Goal: Communication & Community: Answer question/provide support

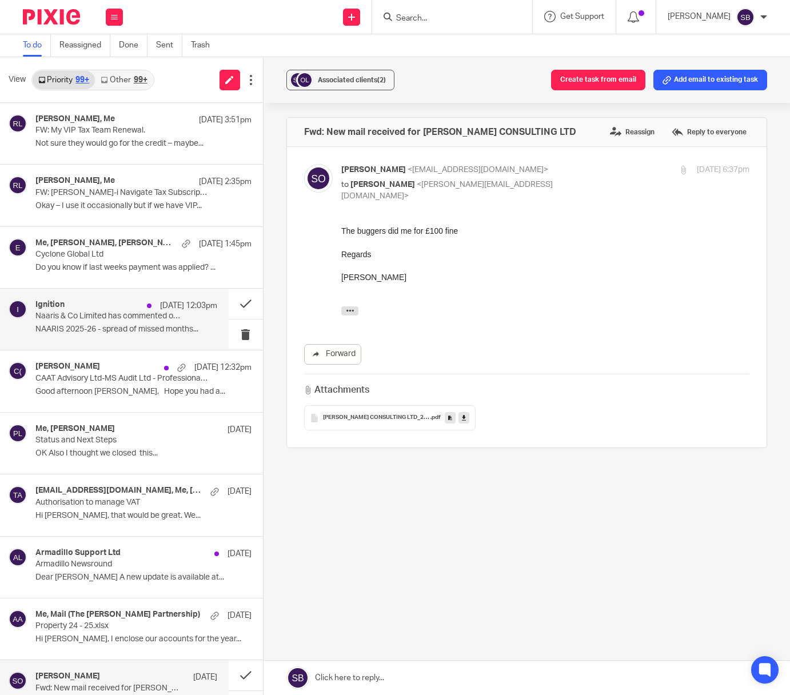
click at [94, 324] on div "Ignition [DATE] 12:03pm Naaris & Co Limited has commented on their proposal (#3…" at bounding box center [126, 319] width 182 height 38
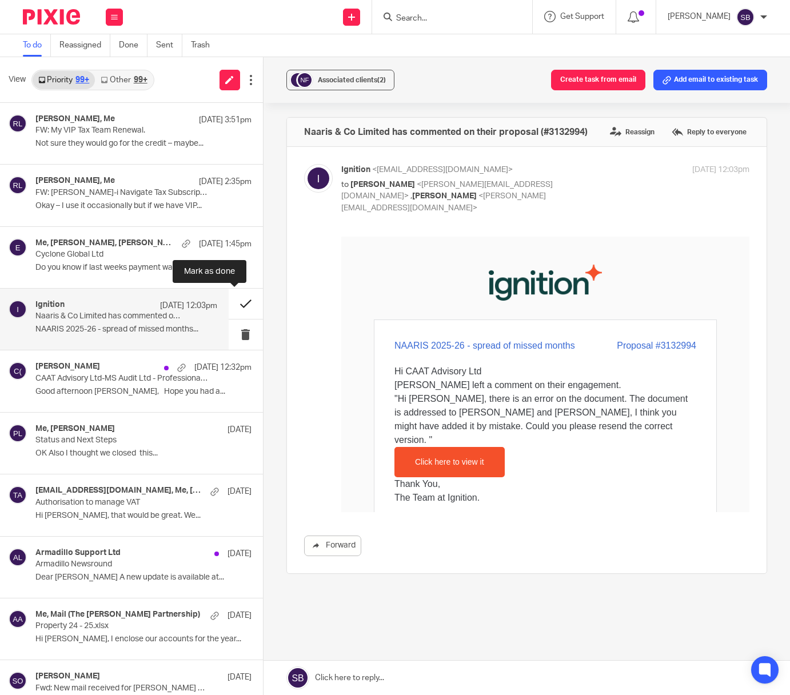
click at [234, 304] on button at bounding box center [246, 304] width 34 height 30
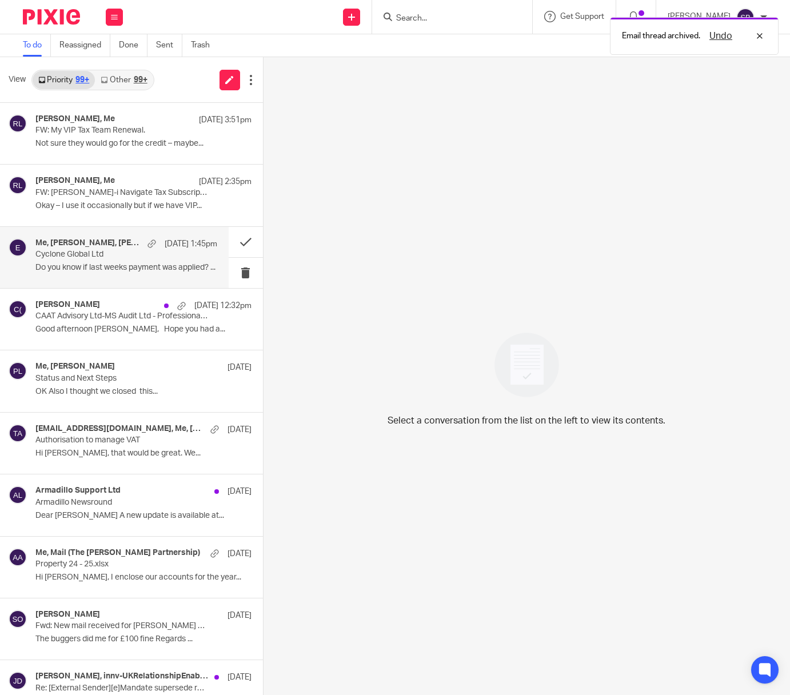
click at [151, 263] on p "Do you know if last weeks payment was applied? ..." at bounding box center [126, 268] width 182 height 10
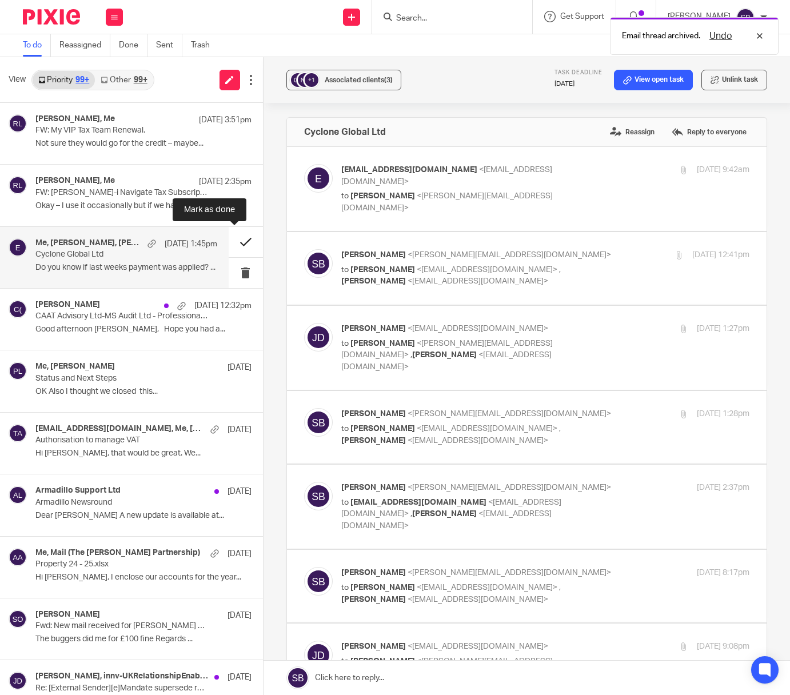
click at [232, 243] on button at bounding box center [246, 242] width 34 height 30
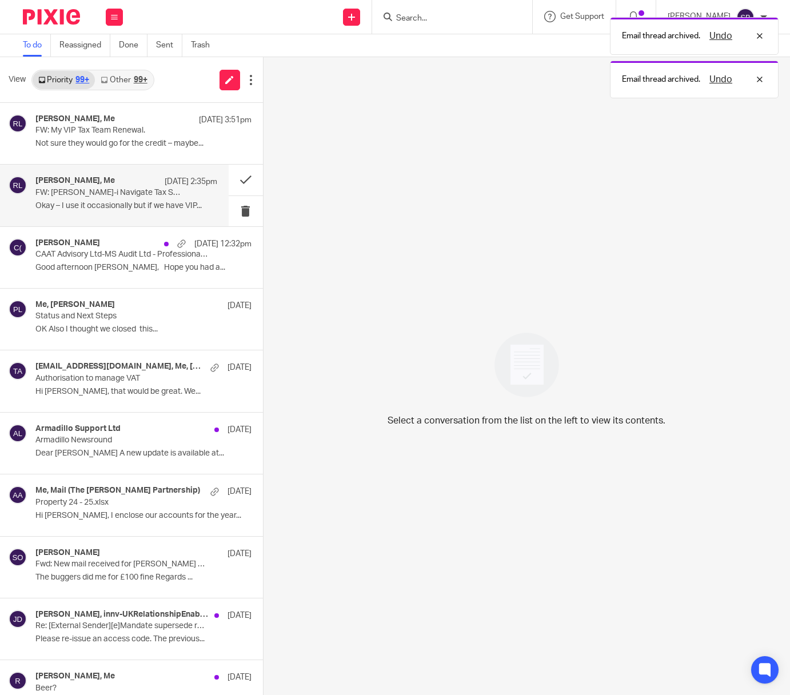
click at [127, 202] on p "Okay – I use it occasionally but if we have VIP..." at bounding box center [126, 206] width 182 height 10
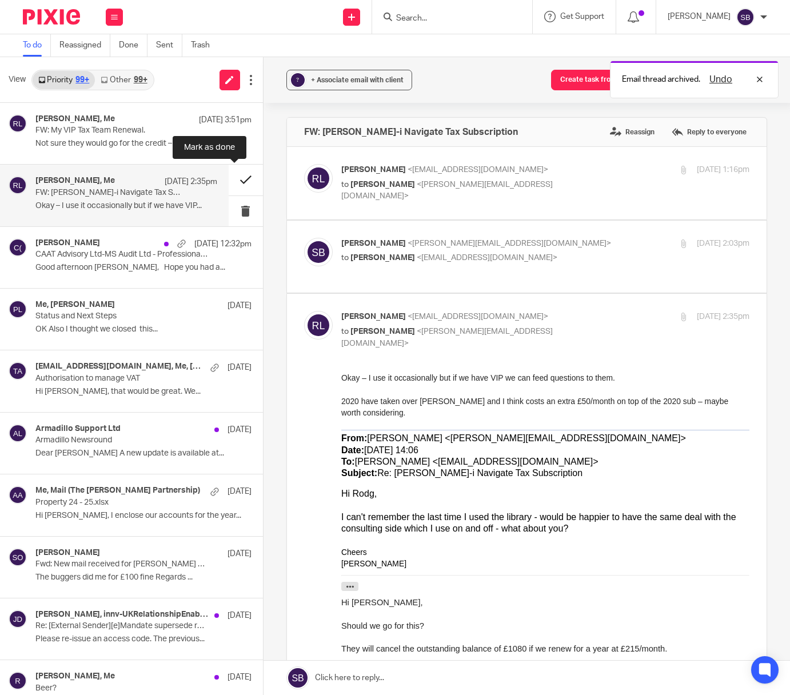
click at [236, 178] on button at bounding box center [246, 180] width 34 height 30
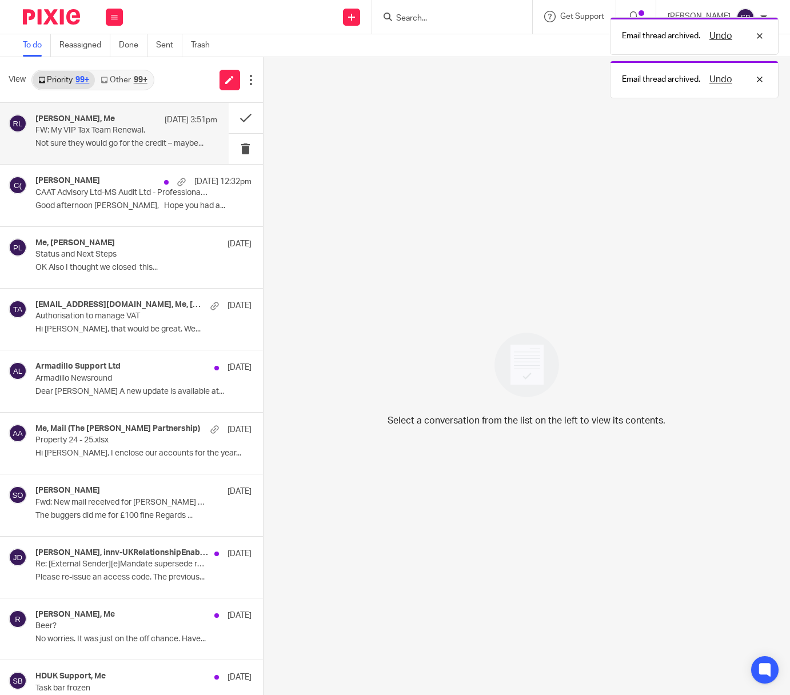
click at [138, 139] on p "Not sure they would go for the credit – maybe..." at bounding box center [126, 144] width 182 height 10
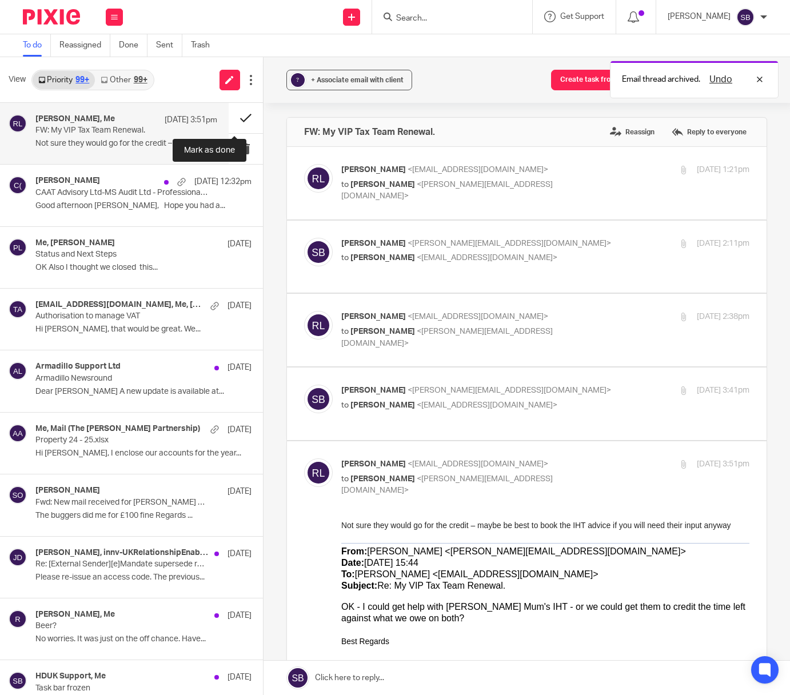
click at [234, 118] on button at bounding box center [246, 118] width 34 height 30
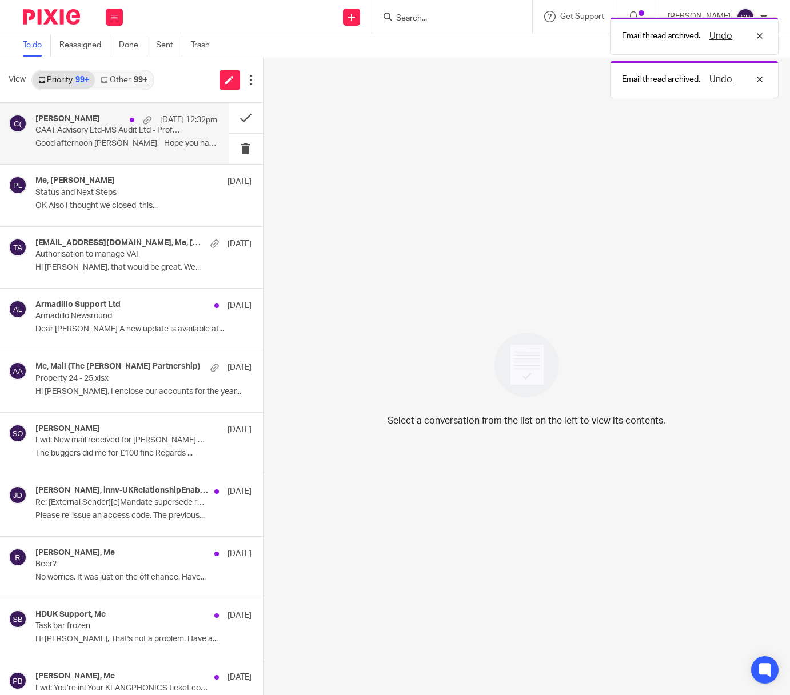
click at [130, 134] on p "CAAT Advisory Ltd-MS Audit Ltd - Professional Indemnity Insurance for Accountan…" at bounding box center [107, 131] width 145 height 10
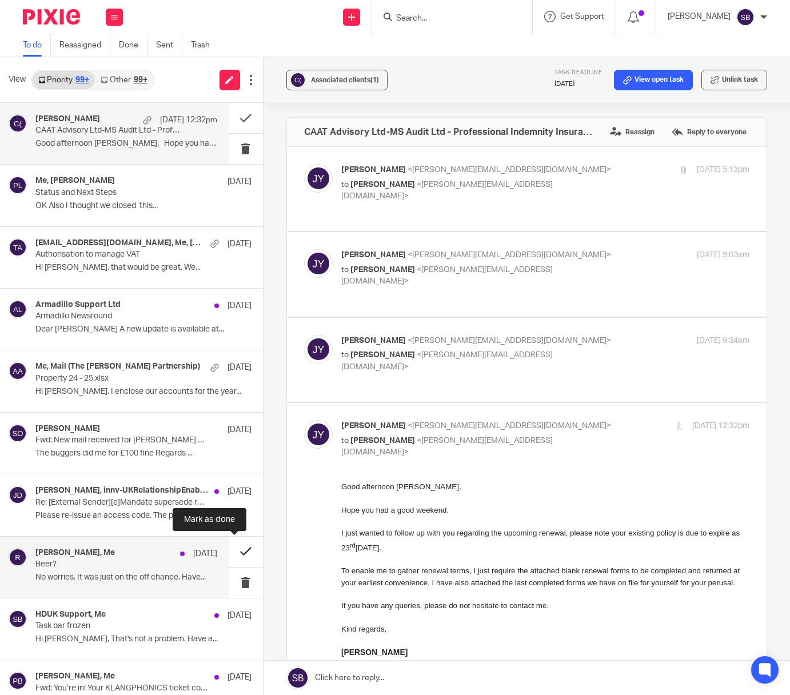
click at [234, 553] on button at bounding box center [246, 552] width 34 height 30
click at [233, 550] on button at bounding box center [246, 552] width 34 height 30
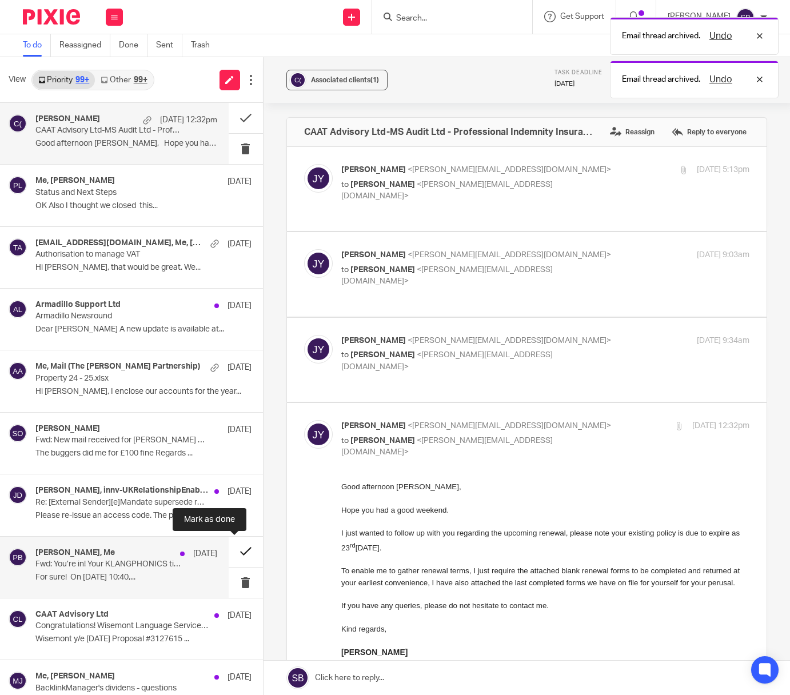
click at [237, 551] on button at bounding box center [246, 552] width 34 height 30
click at [236, 552] on button at bounding box center [246, 552] width 34 height 30
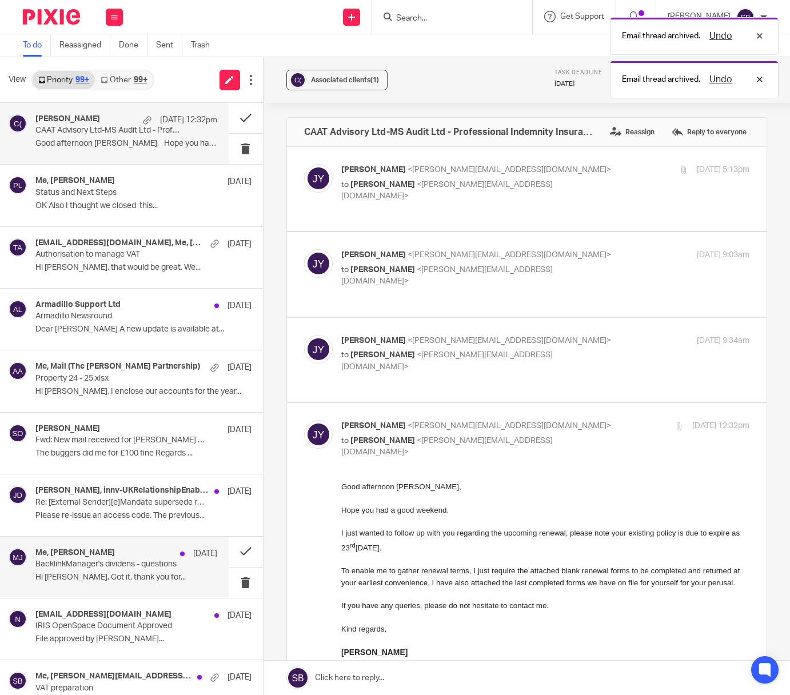
click at [137, 569] on p "BacklinkManager's dividens - questions" at bounding box center [107, 565] width 145 height 10
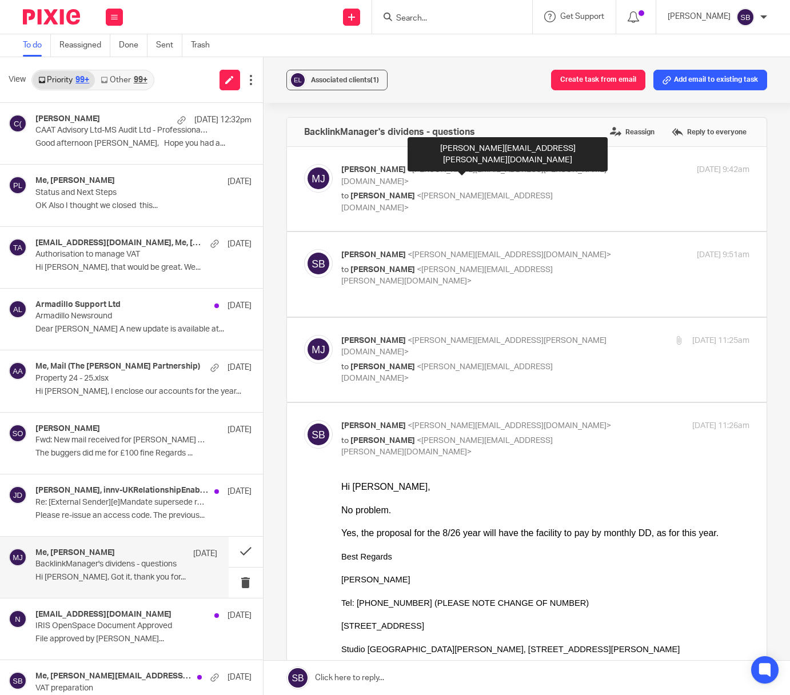
click at [408, 170] on span "<mike.jackowski@gmail.com>" at bounding box center [473, 176] width 265 height 20
checkbox input "true"
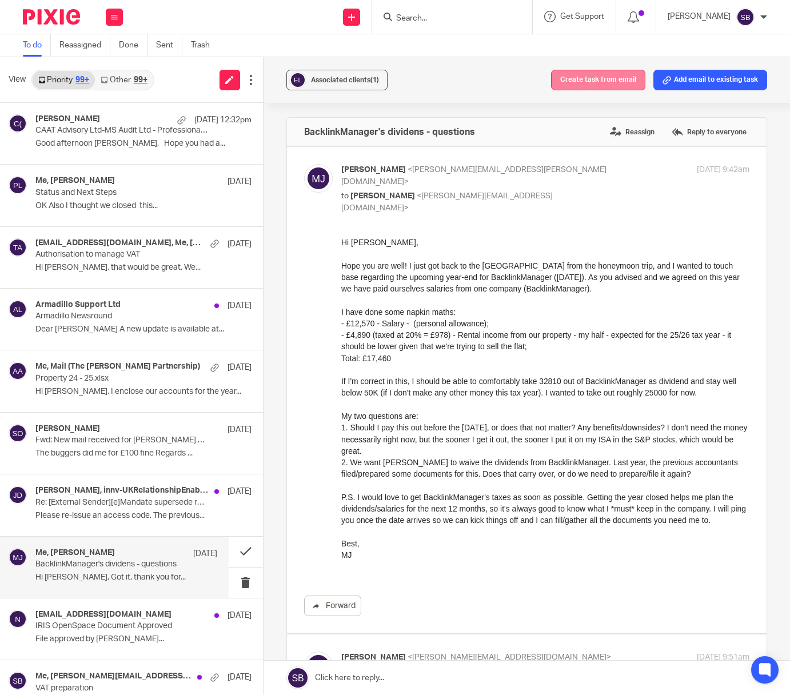
click at [583, 82] on button "Create task from email" at bounding box center [598, 80] width 94 height 21
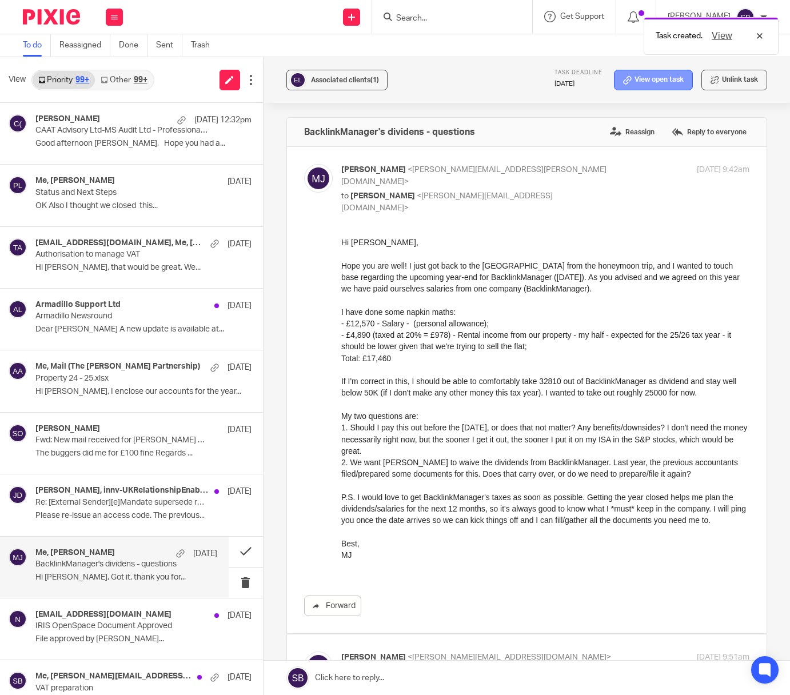
click at [628, 83] on link "View open task" at bounding box center [653, 80] width 79 height 21
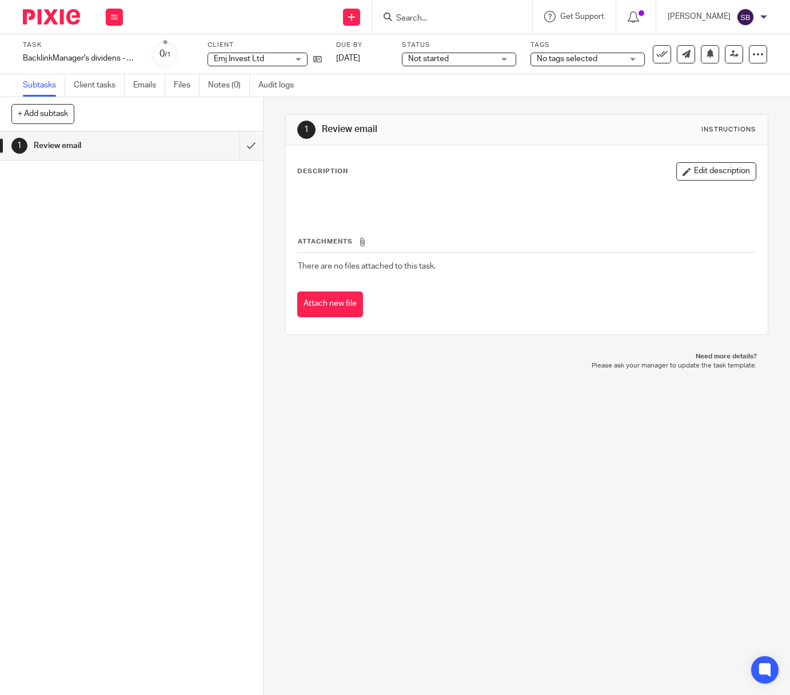
click at [279, 61] on span "Emj Invest Ltd" at bounding box center [251, 59] width 74 height 12
type input "back"
click at [268, 109] on span "Backlinkmanager Ltd" at bounding box center [253, 111] width 75 height 8
click at [656, 54] on icon at bounding box center [661, 54] width 11 height 11
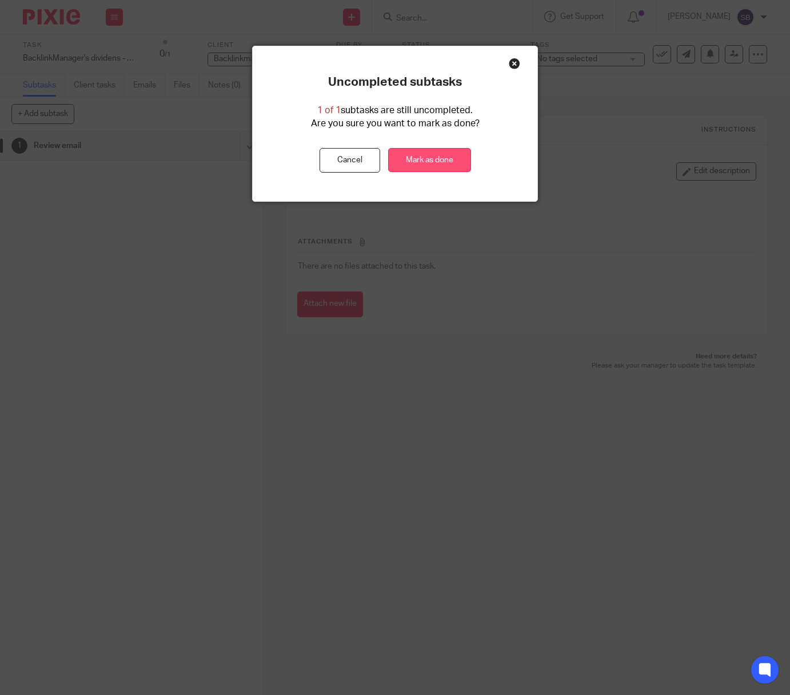
click at [409, 153] on link "Mark as done" at bounding box center [429, 160] width 83 height 25
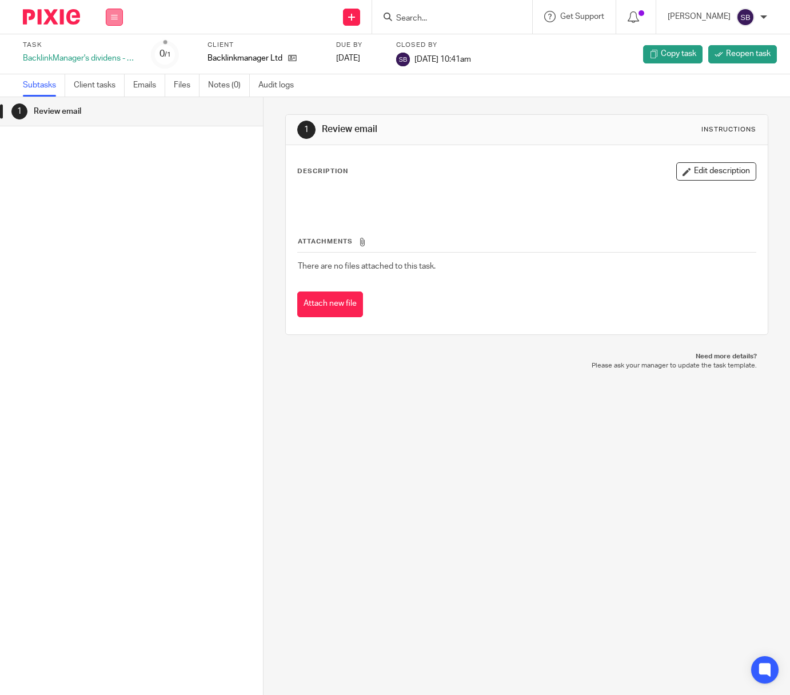
click at [114, 18] on icon at bounding box center [114, 17] width 7 height 7
click at [115, 70] on link "Email" at bounding box center [108, 70] width 19 height 8
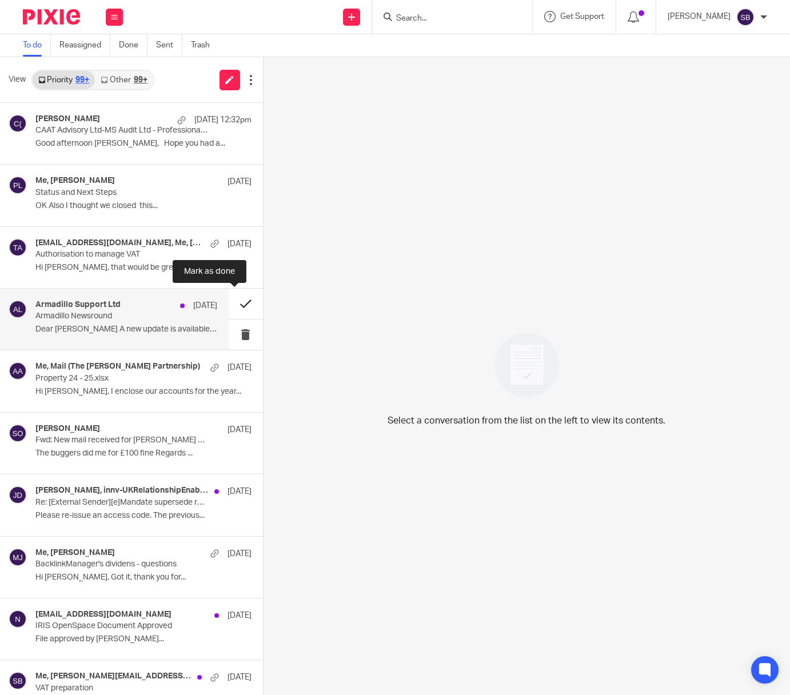
click at [237, 302] on button at bounding box center [246, 304] width 34 height 30
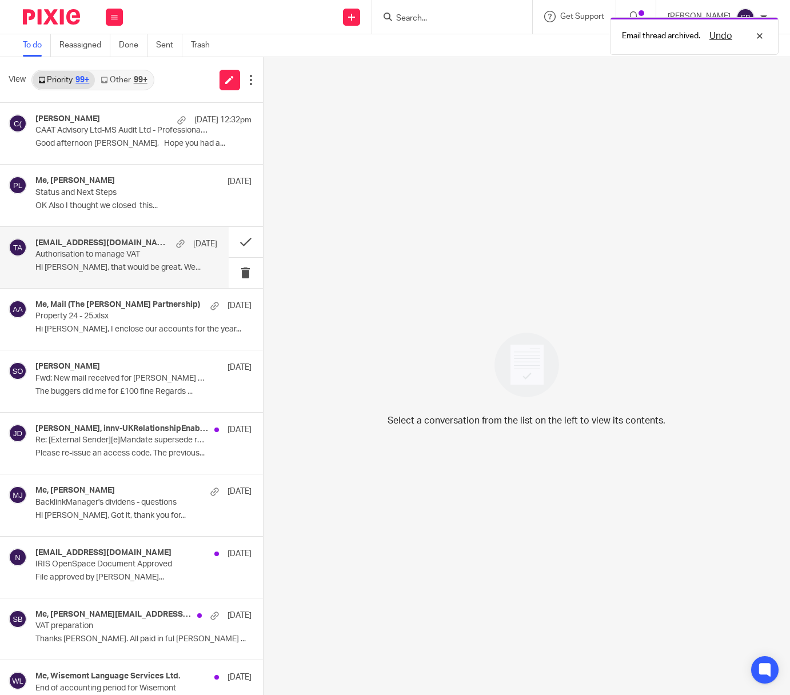
click at [140, 259] on p "Authorisation to manage VAT" at bounding box center [107, 255] width 145 height 10
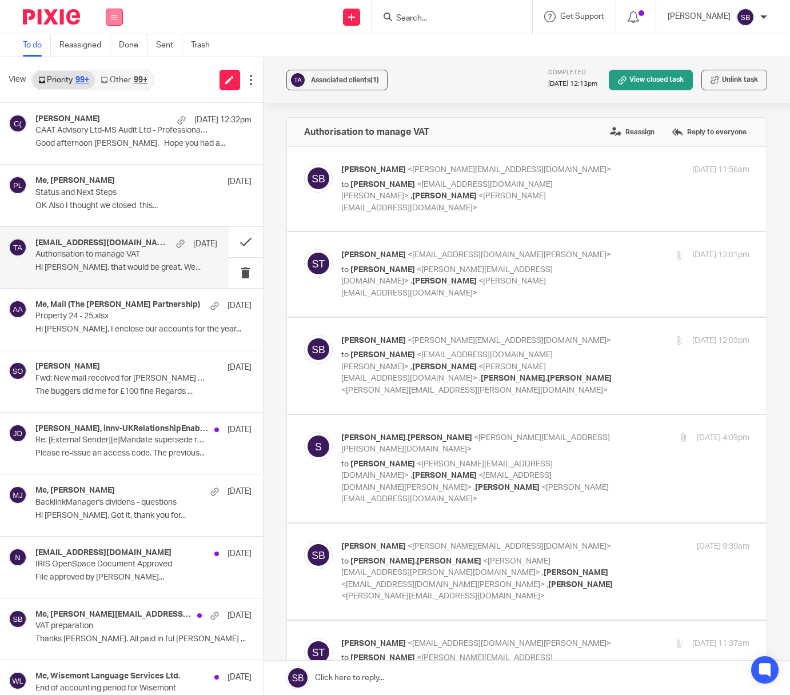
click at [115, 22] on button at bounding box center [114, 17] width 17 height 17
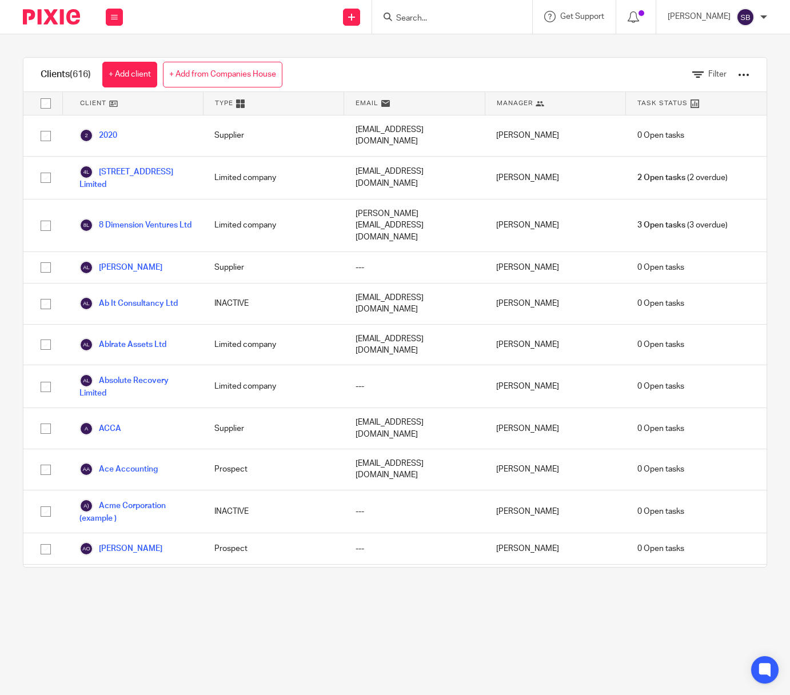
click at [465, 15] on input "Search" at bounding box center [446, 19] width 103 height 10
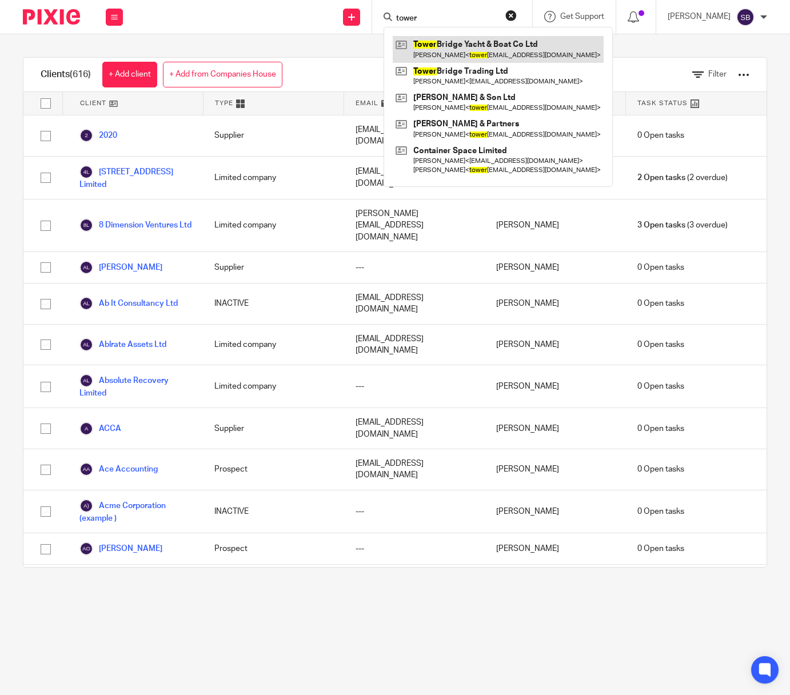
type input "tower"
click at [460, 43] on link at bounding box center [498, 49] width 211 height 26
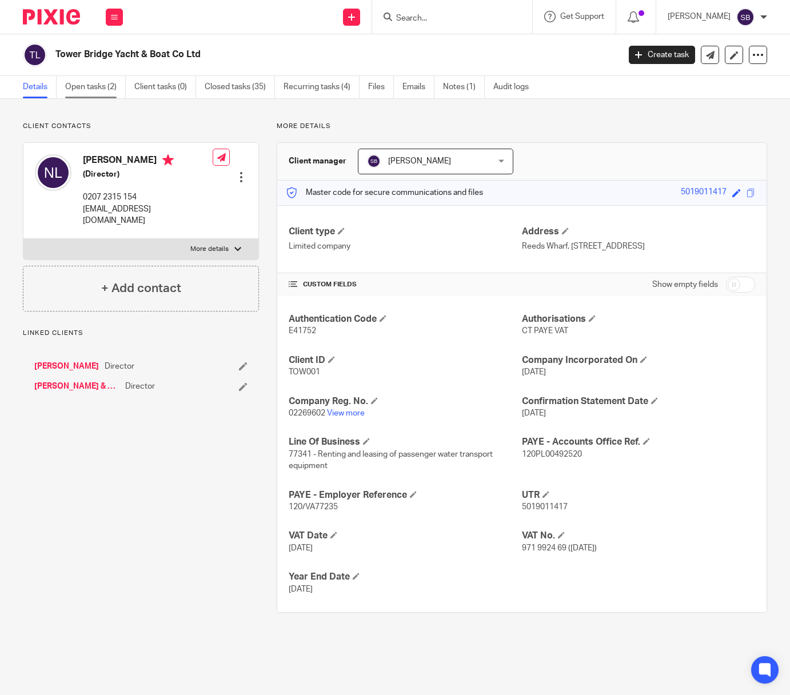
click at [89, 91] on link "Open tasks (2)" at bounding box center [95, 87] width 61 height 22
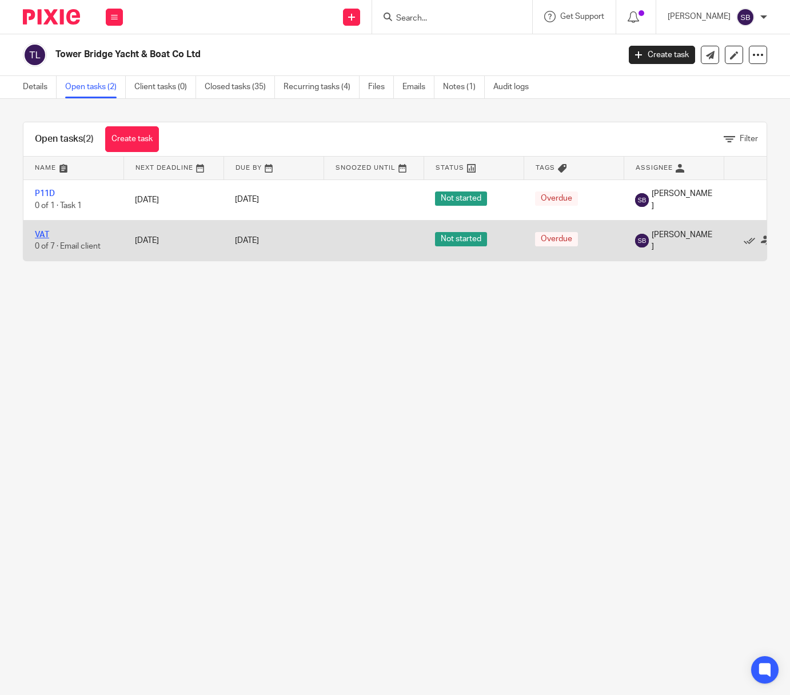
click at [44, 237] on link "VAT" at bounding box center [42, 235] width 14 height 8
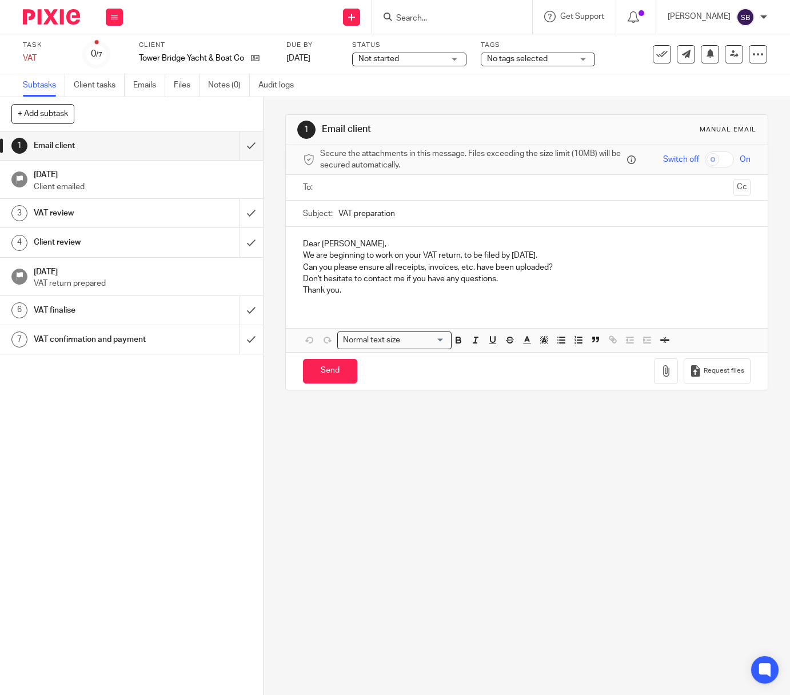
click at [328, 192] on input "text" at bounding box center [526, 187] width 404 height 13
click at [358, 217] on input "VAT preparation" at bounding box center [544, 217] width 412 height 26
click at [362, 217] on input "VAT preparation" at bounding box center [544, 217] width 412 height 26
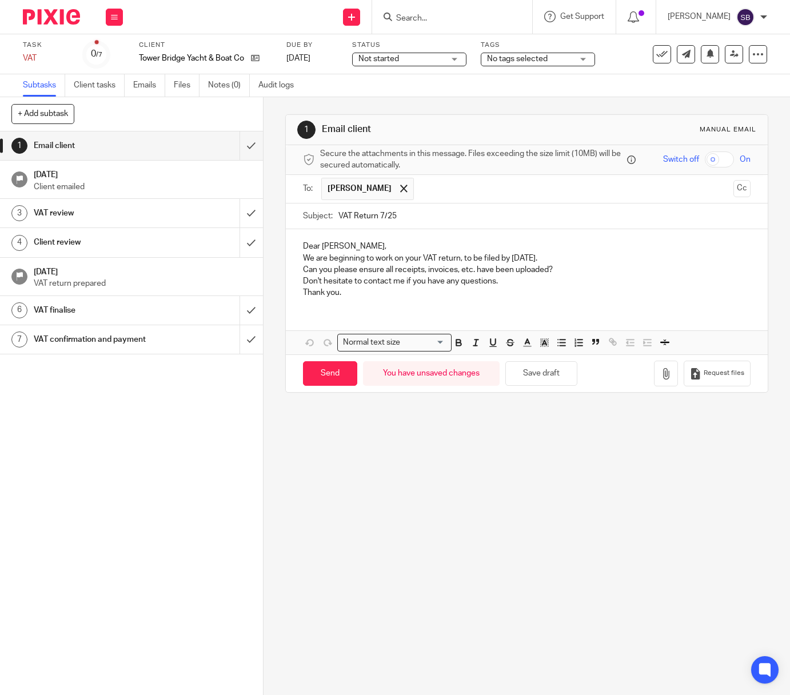
type input "VAT Return 7/25"
click at [303, 258] on p "We are beginning to work on your VAT return, to be filed by 7 Sep 2025." at bounding box center [527, 258] width 448 height 11
click at [306, 249] on p "Dear Nick," at bounding box center [527, 246] width 448 height 11
click at [303, 259] on p "We are beginning to work on your VAT return, to be filed by 7 Sep 2025." at bounding box center [527, 258] width 448 height 11
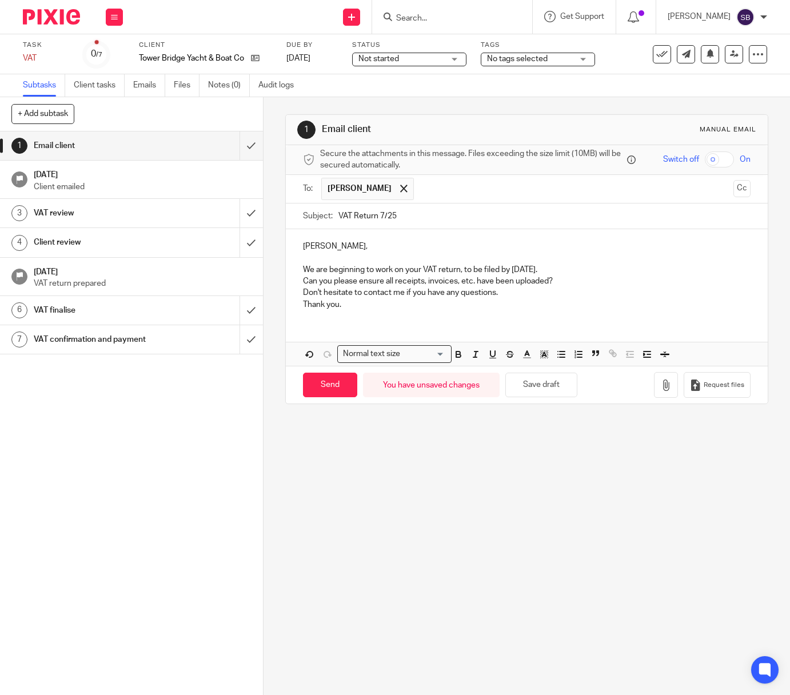
click at [299, 280] on div "Nick, We are beginning to work on your VAT return, to be filed by 7 Sep 2025. C…" at bounding box center [527, 274] width 482 height 90
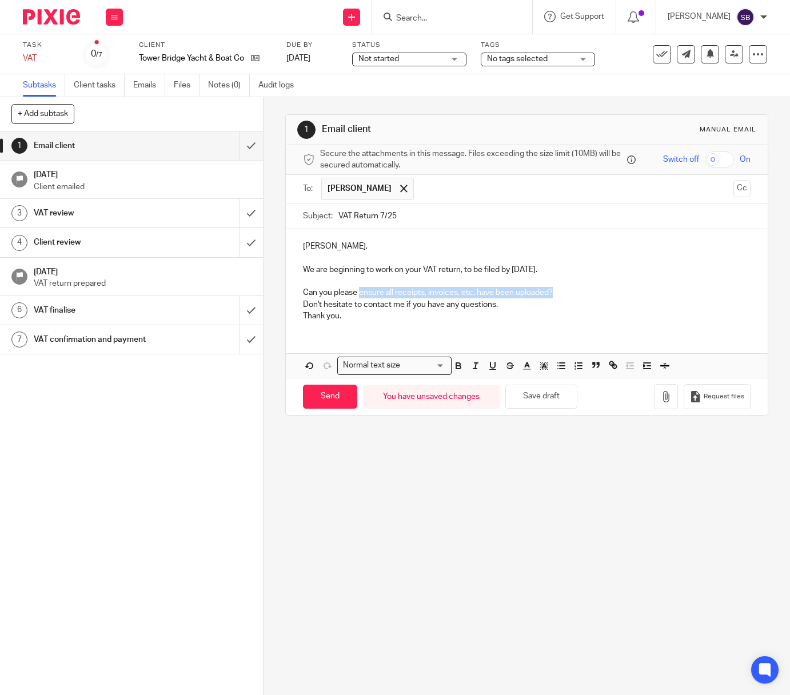
drag, startPoint x: 357, startPoint y: 293, endPoint x: 551, endPoint y: 298, distance: 194.5
click at [551, 298] on p "Can you please ensure all receipts, invoices, etc. have been uploaded?" at bounding box center [527, 292] width 448 height 11
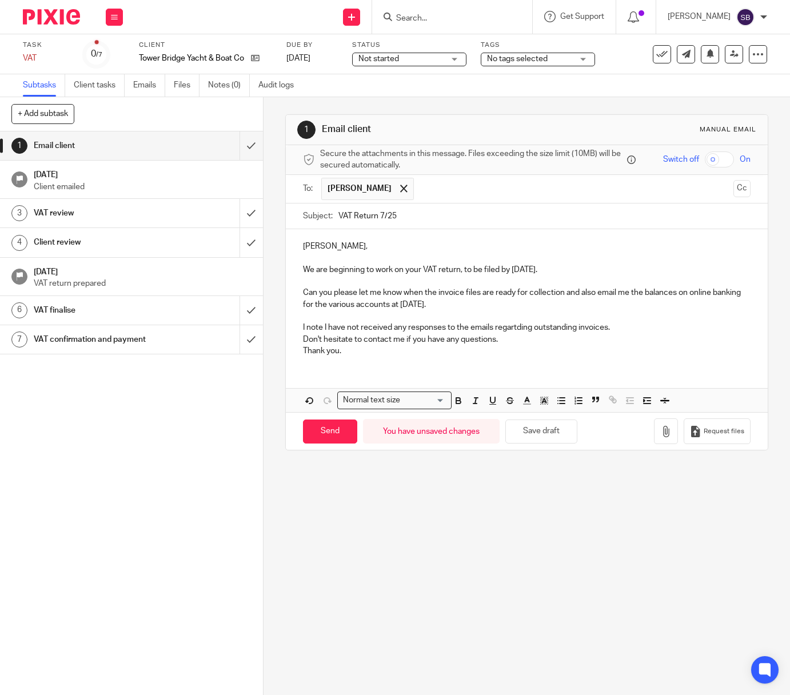
click at [515, 329] on p "I note I have not received any responses to the emails regartding outstanding i…" at bounding box center [527, 327] width 448 height 11
click at [617, 328] on p "I note I have not received any responses to the emails regarding outstanding in…" at bounding box center [527, 327] width 448 height 11
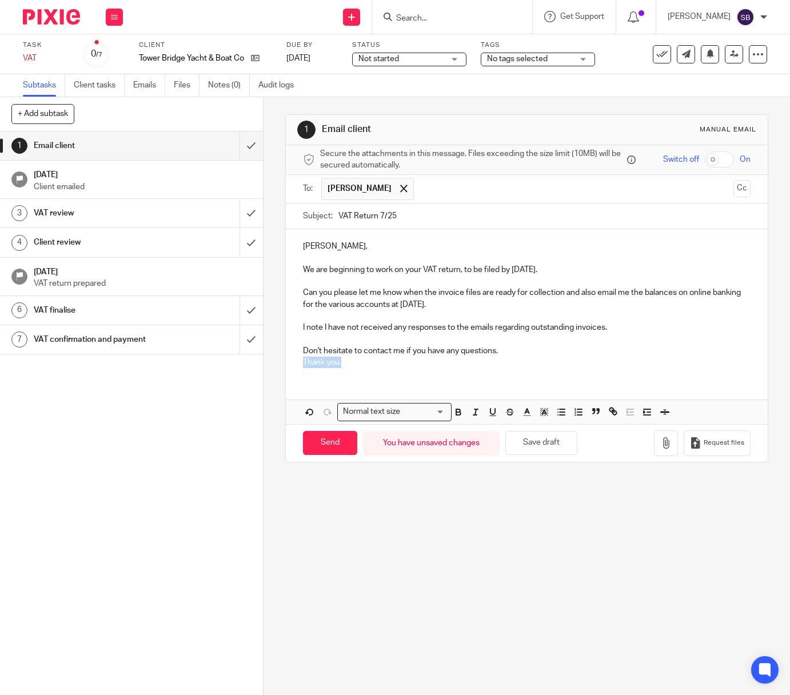
drag, startPoint x: 365, startPoint y: 366, endPoint x: 281, endPoint y: 364, distance: 84.6
click at [286, 364] on div "Nick, We are beginning to work on your VAT return, to be filed by 7 Sep 2025. C…" at bounding box center [527, 303] width 482 height 148
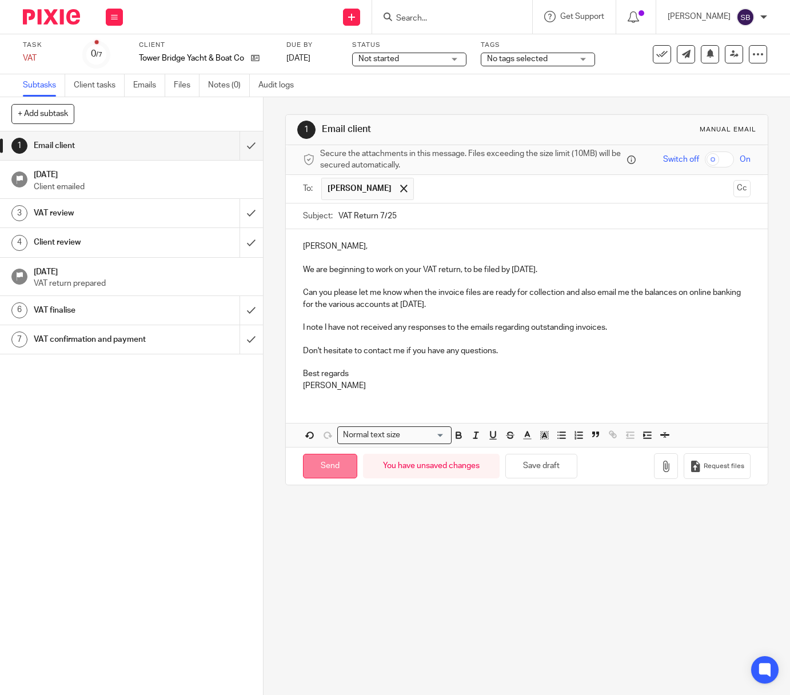
click at [322, 464] on input "Send" at bounding box center [330, 466] width 54 height 25
type input "Sent"
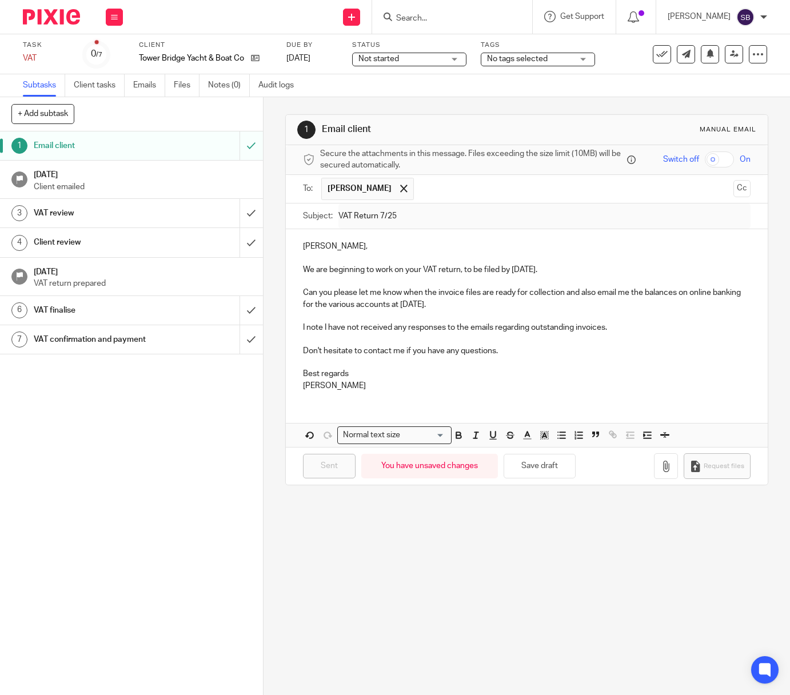
click at [86, 185] on p "Client emailed" at bounding box center [143, 186] width 218 height 11
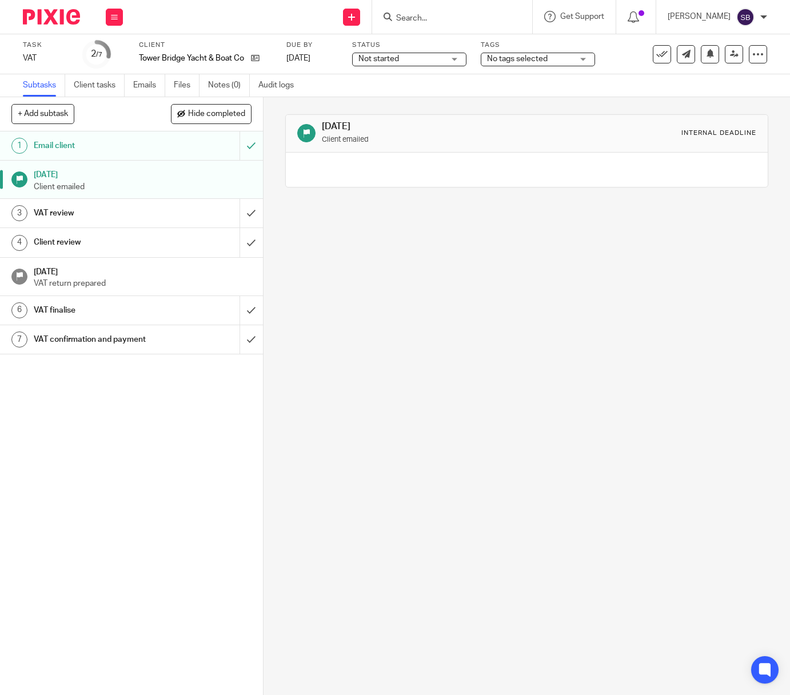
click at [426, 15] on input "Search" at bounding box center [446, 19] width 103 height 10
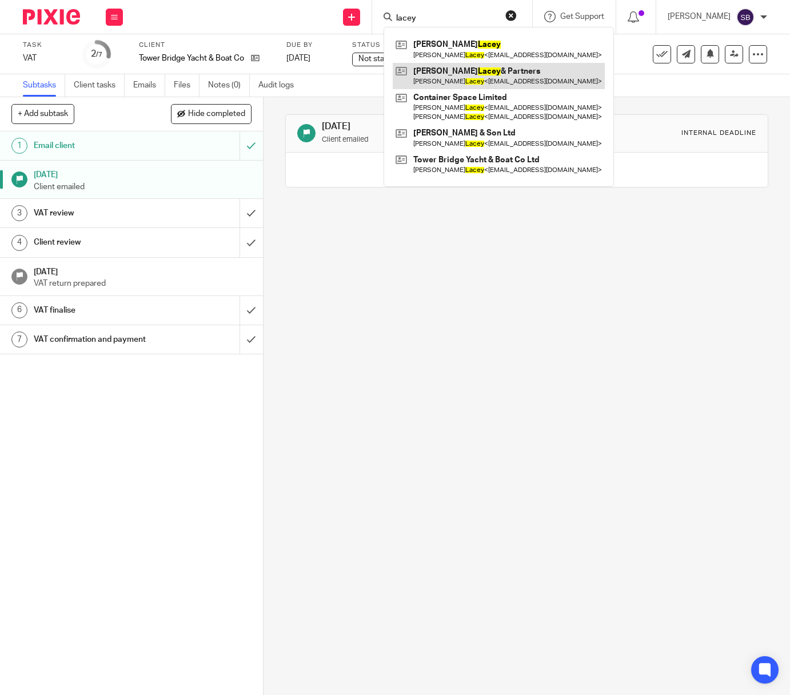
type input "lacey"
click at [441, 65] on link at bounding box center [499, 76] width 212 height 26
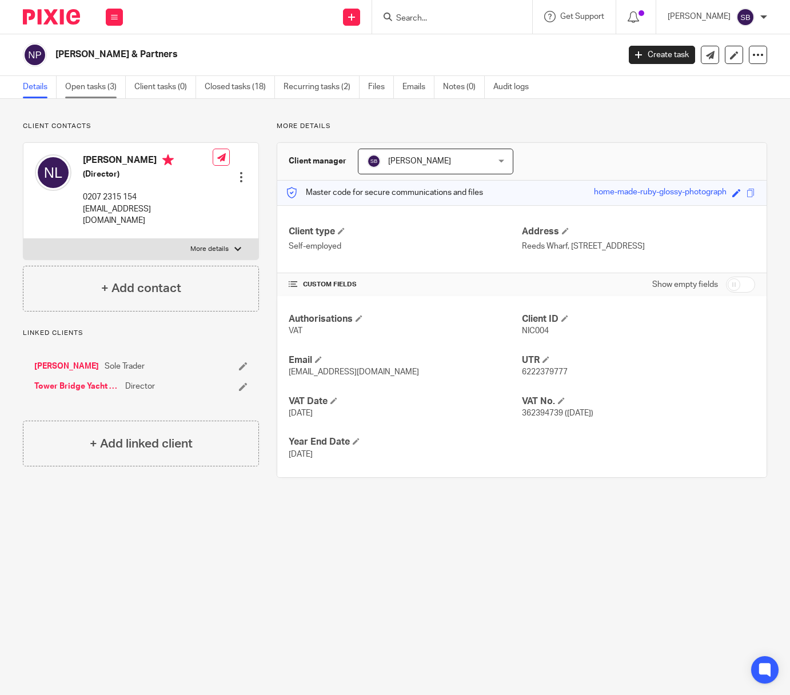
click at [107, 88] on link "Open tasks (3)" at bounding box center [95, 87] width 61 height 22
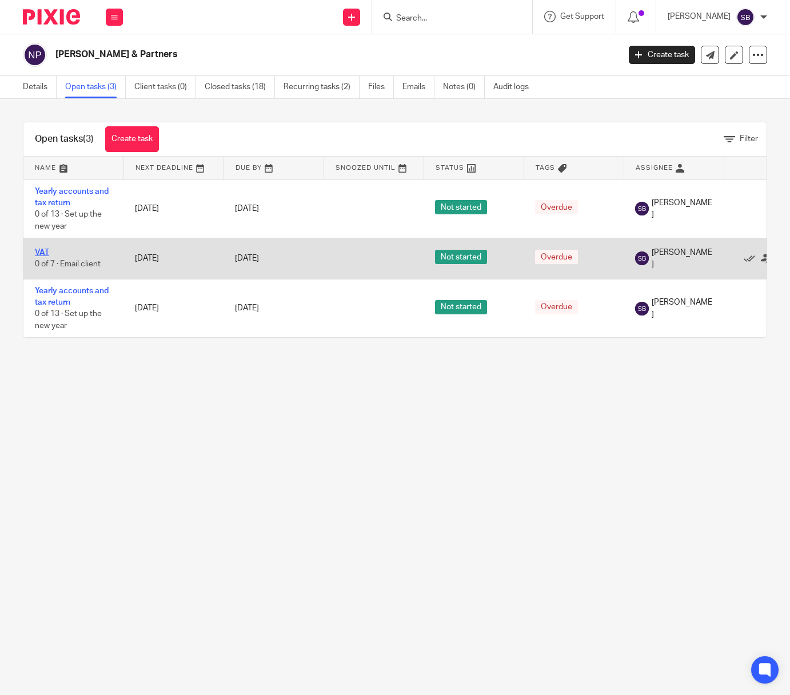
click at [40, 254] on link "VAT" at bounding box center [42, 253] width 14 height 8
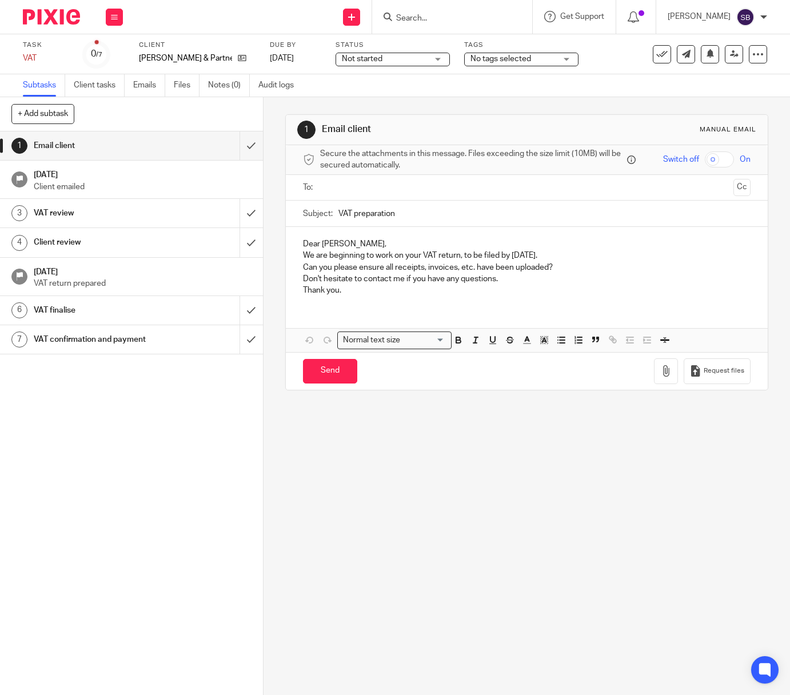
click at [353, 190] on input "text" at bounding box center [526, 187] width 404 height 13
click at [310, 246] on p "Dear Nick," at bounding box center [527, 246] width 448 height 11
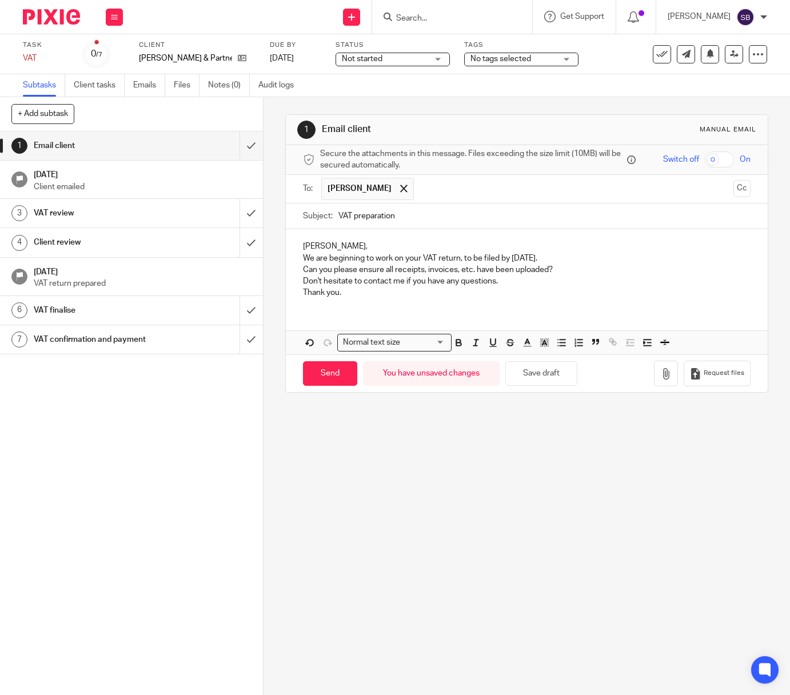
click at [337, 250] on p "Nick," at bounding box center [527, 246] width 448 height 11
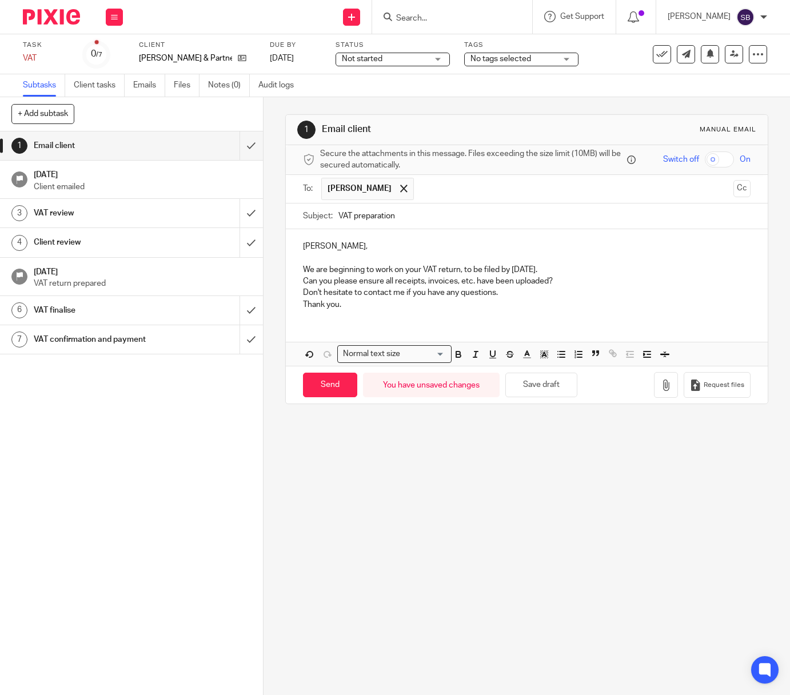
click at [366, 216] on input "VAT preparation" at bounding box center [544, 217] width 412 height 26
drag, startPoint x: 366, startPoint y: 216, endPoint x: 408, endPoint y: 218, distance: 41.8
click at [369, 216] on input "VAT preparation" at bounding box center [544, 217] width 412 height 26
type input "VAT Return 7/25 - NL&P"
click at [556, 272] on p "We are beginning to work on your VAT return, to be filed by 7 Sep 2025." at bounding box center [527, 269] width 448 height 11
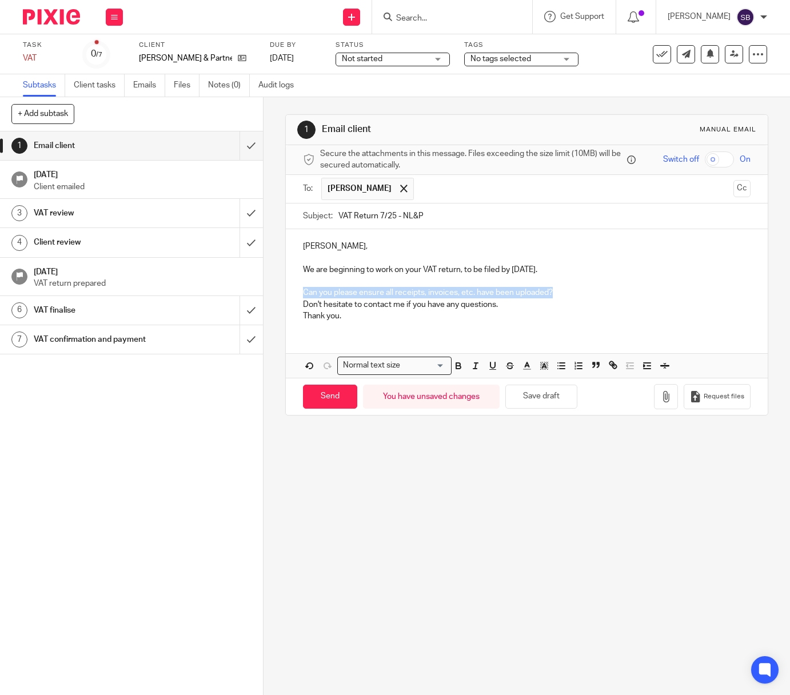
drag, startPoint x: 298, startPoint y: 292, endPoint x: 561, endPoint y: 294, distance: 262.4
click at [561, 294] on div "Nick, We are beginning to work on your VAT return, to be filed by 7 Sep 2025. C…" at bounding box center [527, 279] width 482 height 101
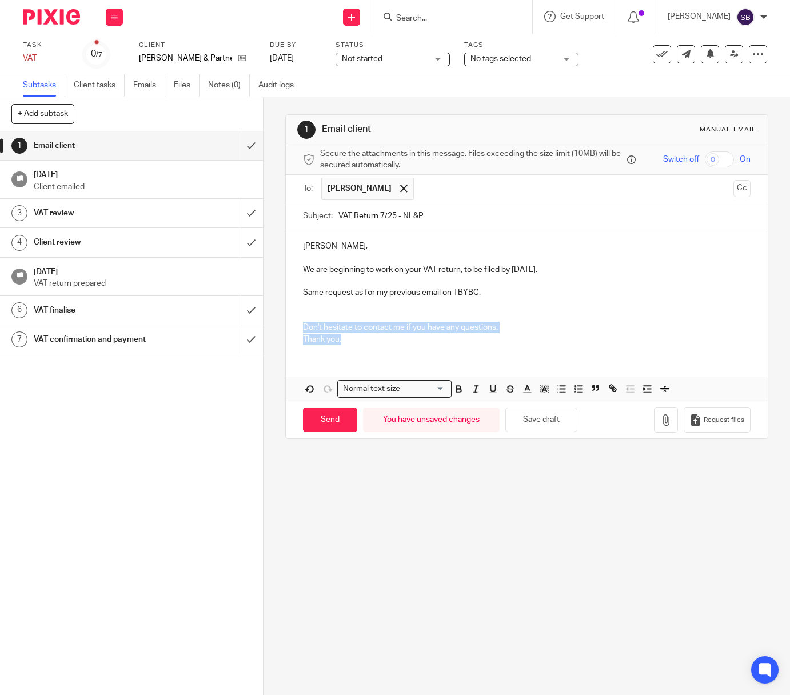
drag, startPoint x: 302, startPoint y: 326, endPoint x: 374, endPoint y: 340, distance: 73.2
click at [374, 340] on div "Nick, We are beginning to work on your VAT return, to be filed by 7 Sep 2025. S…" at bounding box center [527, 291] width 482 height 124
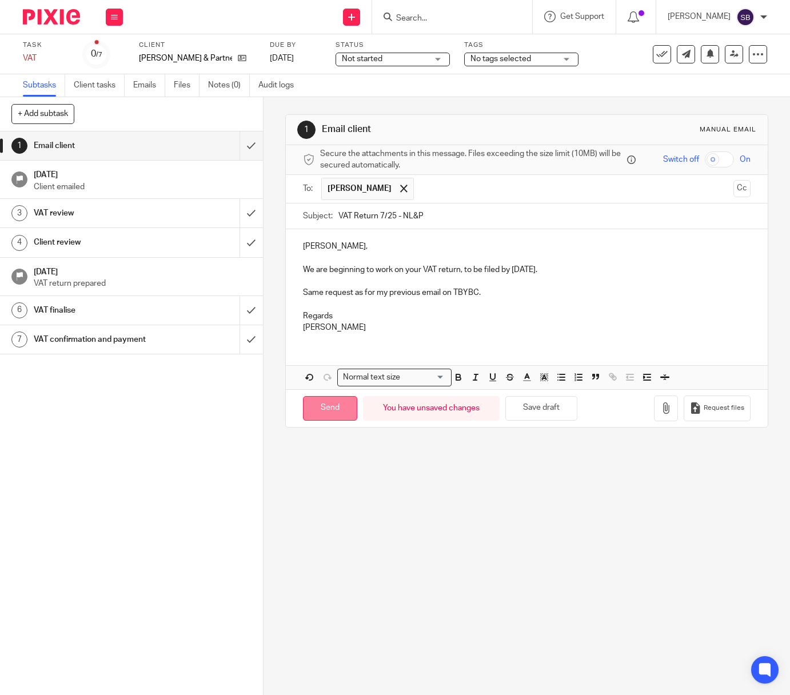
click at [313, 404] on input "Send" at bounding box center [330, 408] width 54 height 25
type input "Sent"
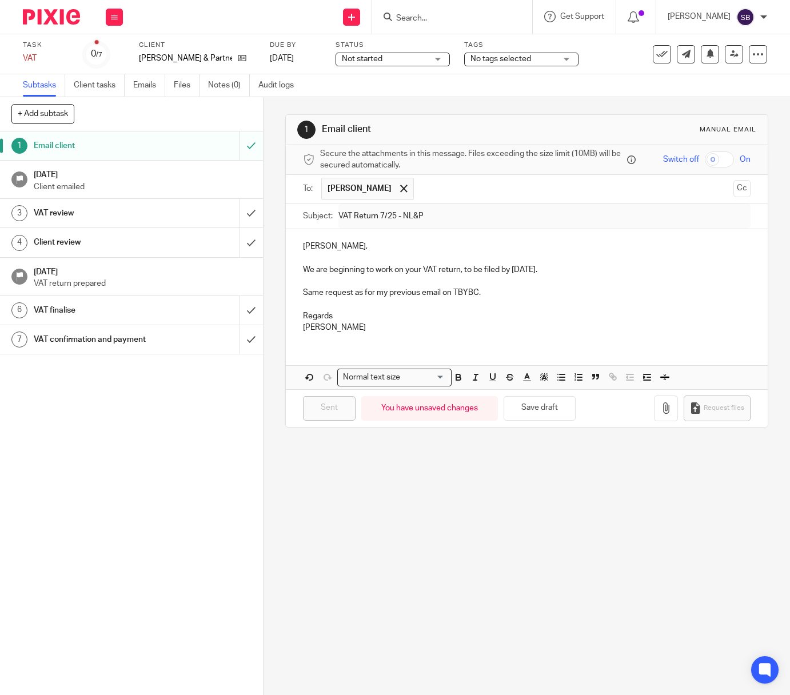
click at [126, 185] on p "Client emailed" at bounding box center [143, 186] width 218 height 11
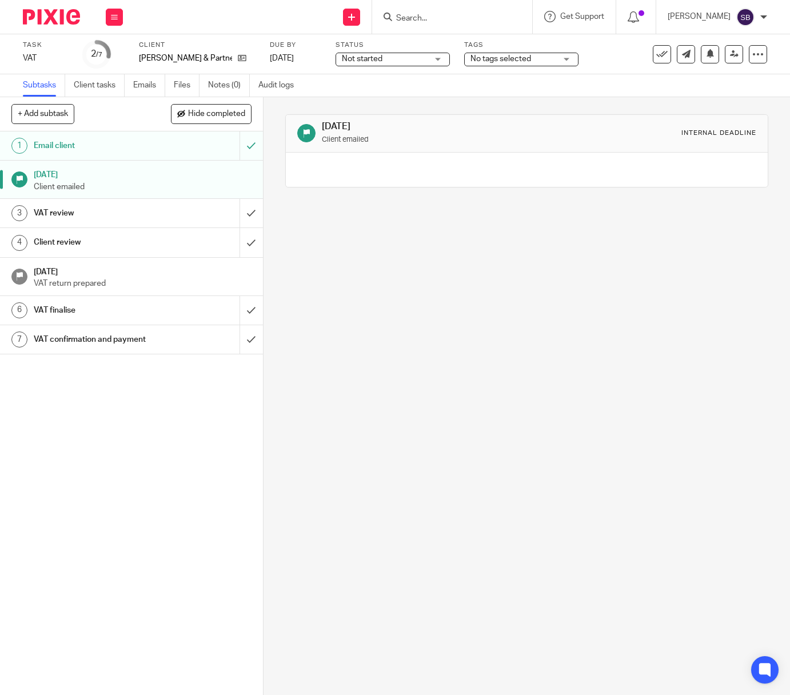
click at [416, 14] on input "Search" at bounding box center [446, 19] width 103 height 10
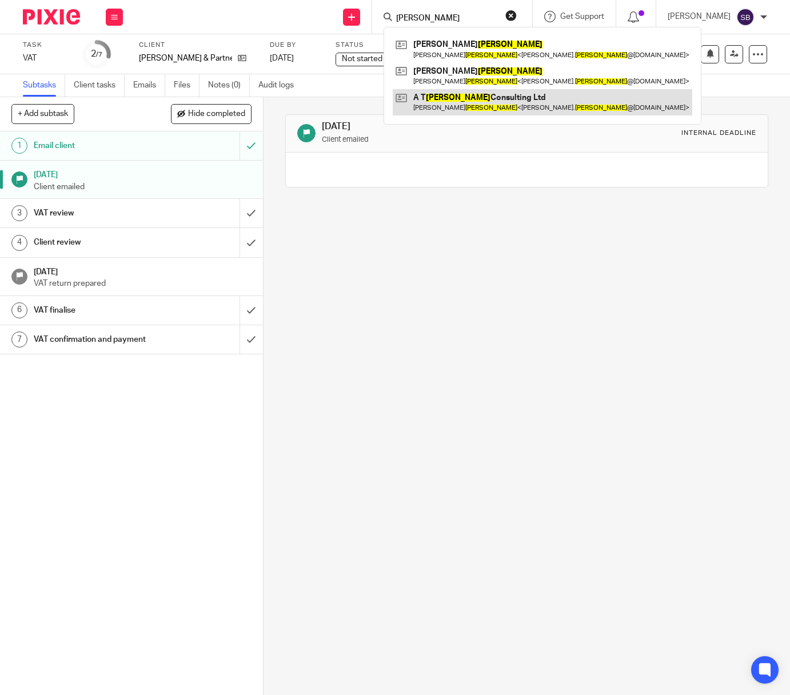
type input "[PERSON_NAME]"
click at [439, 98] on link at bounding box center [543, 102] width 300 height 26
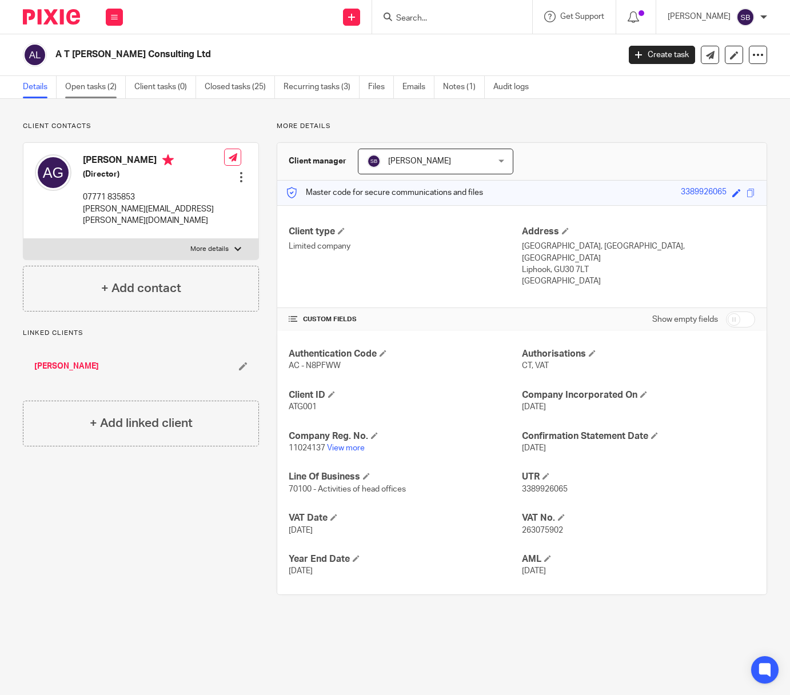
drag, startPoint x: 82, startPoint y: 82, endPoint x: 74, endPoint y: 95, distance: 15.2
click at [74, 95] on link "Open tasks (2)" at bounding box center [95, 87] width 61 height 22
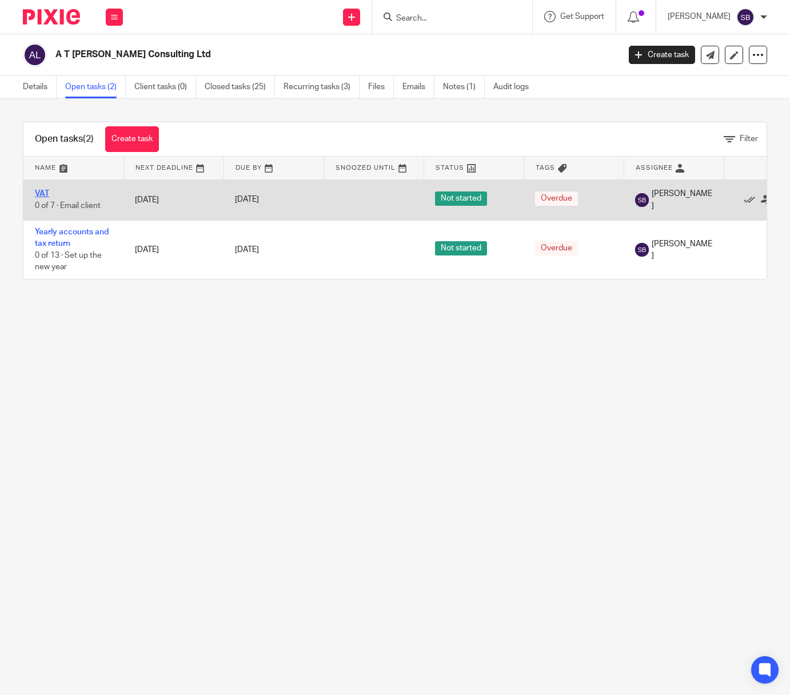
drag, startPoint x: 49, startPoint y: 194, endPoint x: 44, endPoint y: 198, distance: 6.1
click at [44, 198] on link "VAT" at bounding box center [42, 194] width 14 height 8
